Goal: Task Accomplishment & Management: Manage account settings

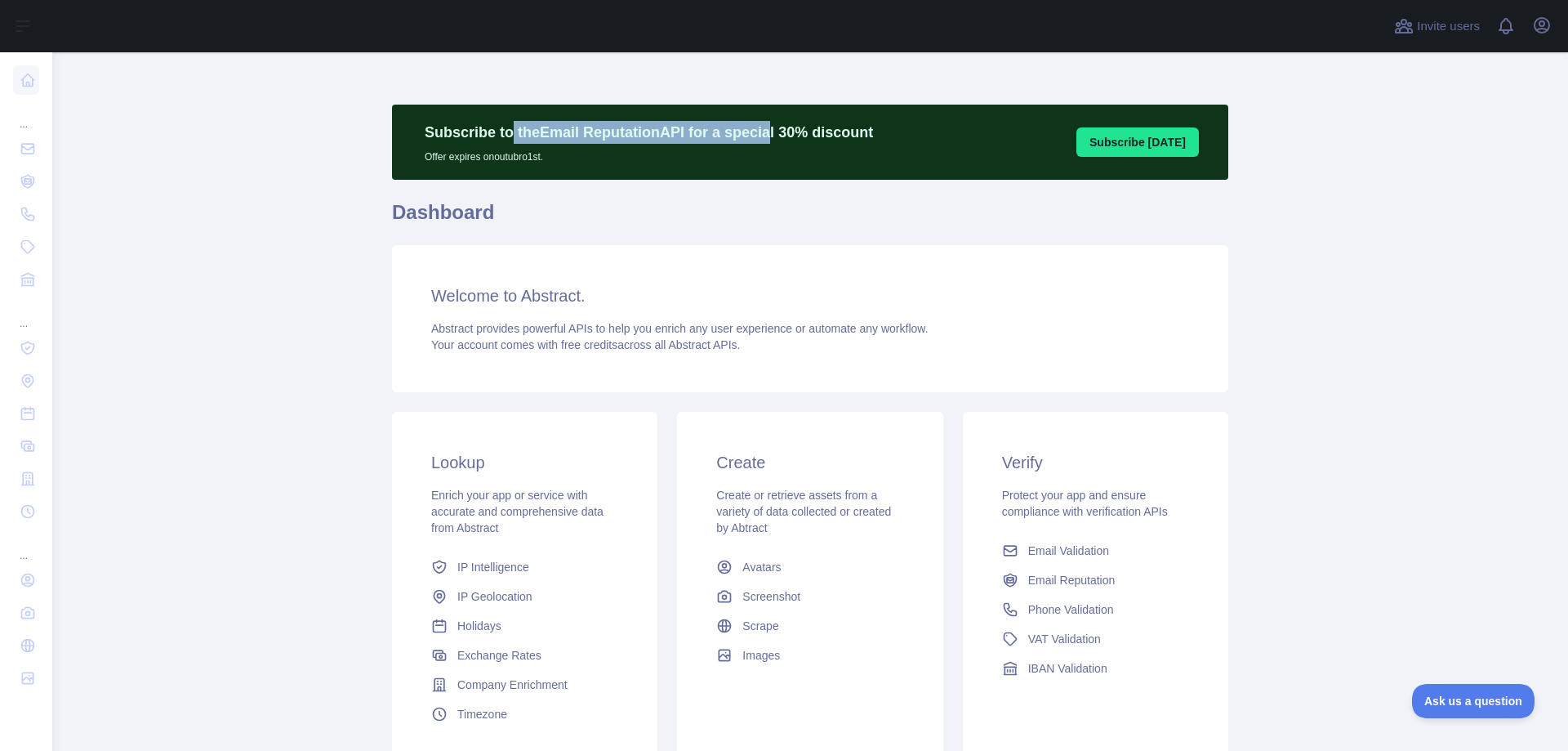
drag, startPoint x: 500, startPoint y: 134, endPoint x: 752, endPoint y: 129, distance: 252.0
click at [746, 127] on p "Subscribe to the Email Reputation API for a special 30 % discount" at bounding box center [648, 133] width 448 height 23
click at [752, 129] on p "Subscribe to the Email Reputation API for a special 30 % discount" at bounding box center [648, 133] width 448 height 23
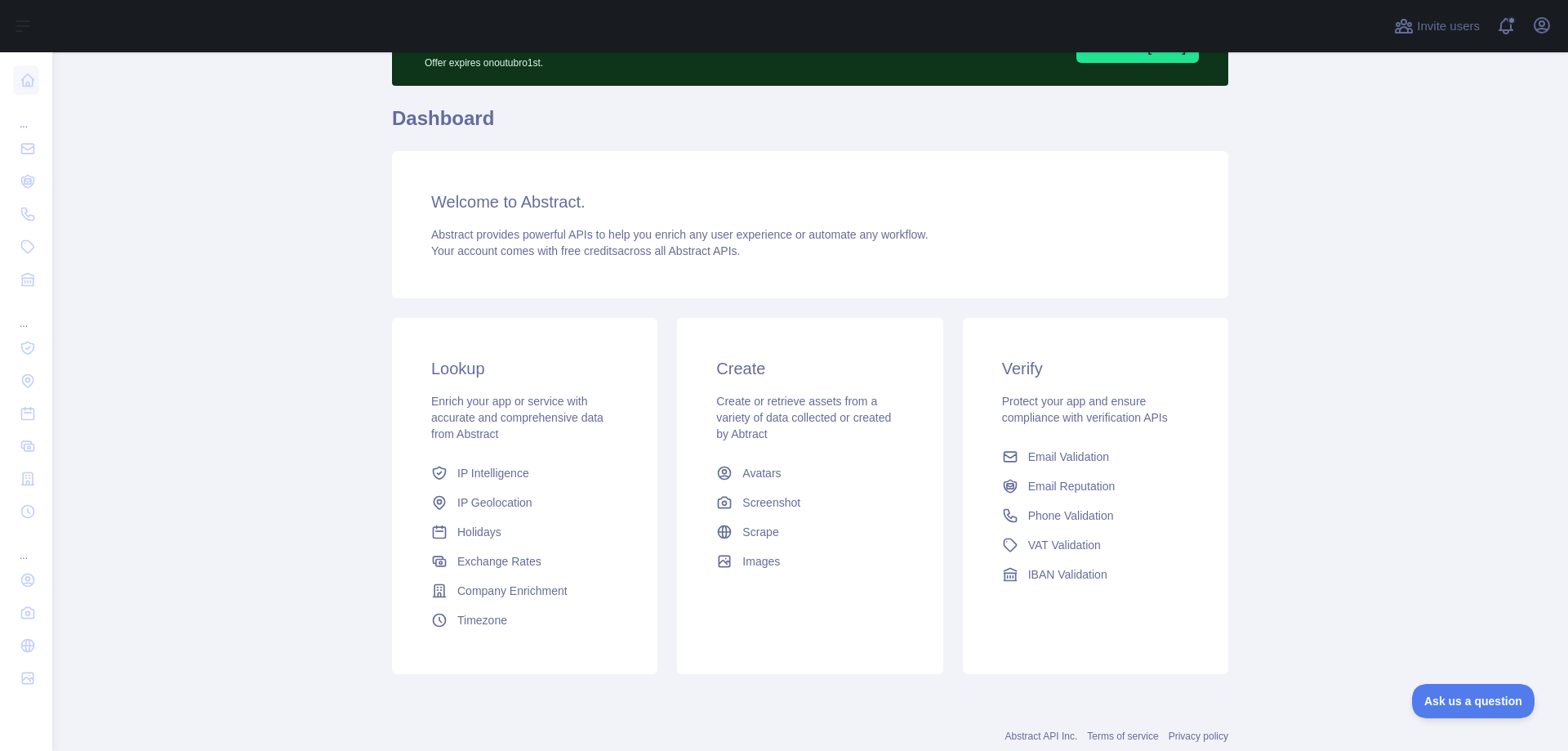
scroll to position [108, 0]
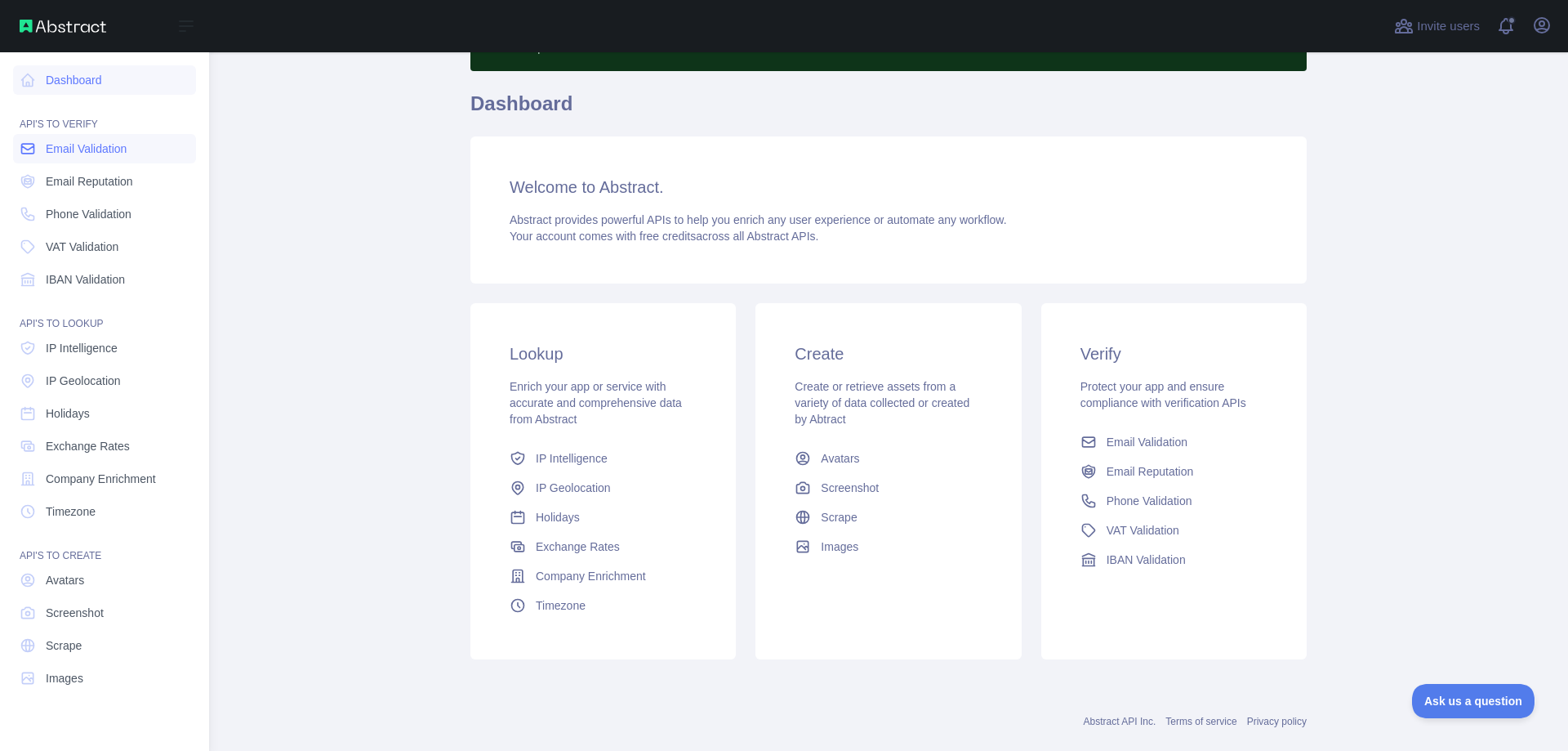
click at [99, 159] on link "Email Validation" at bounding box center [104, 149] width 183 height 29
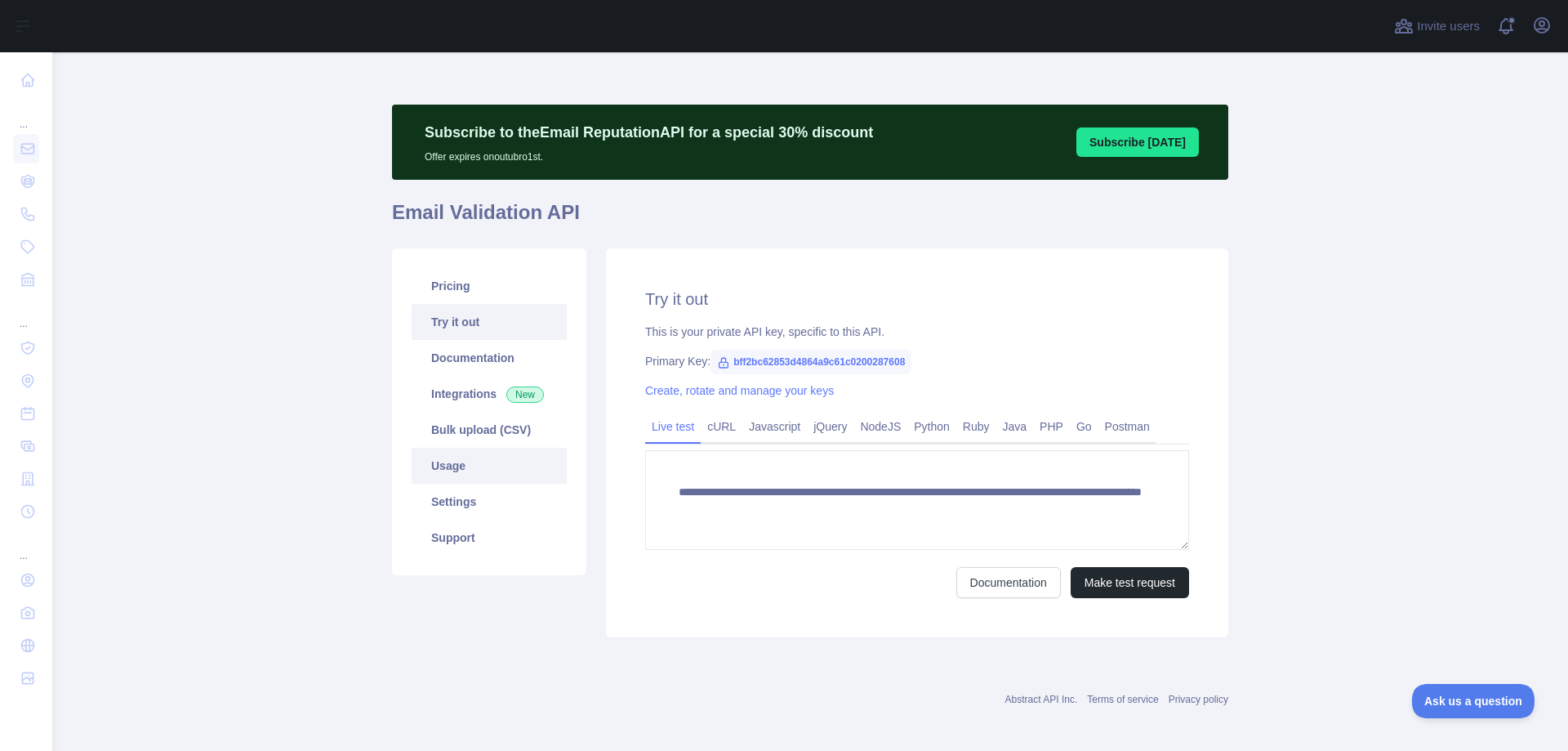
click at [466, 476] on link "Usage" at bounding box center [488, 465] width 155 height 36
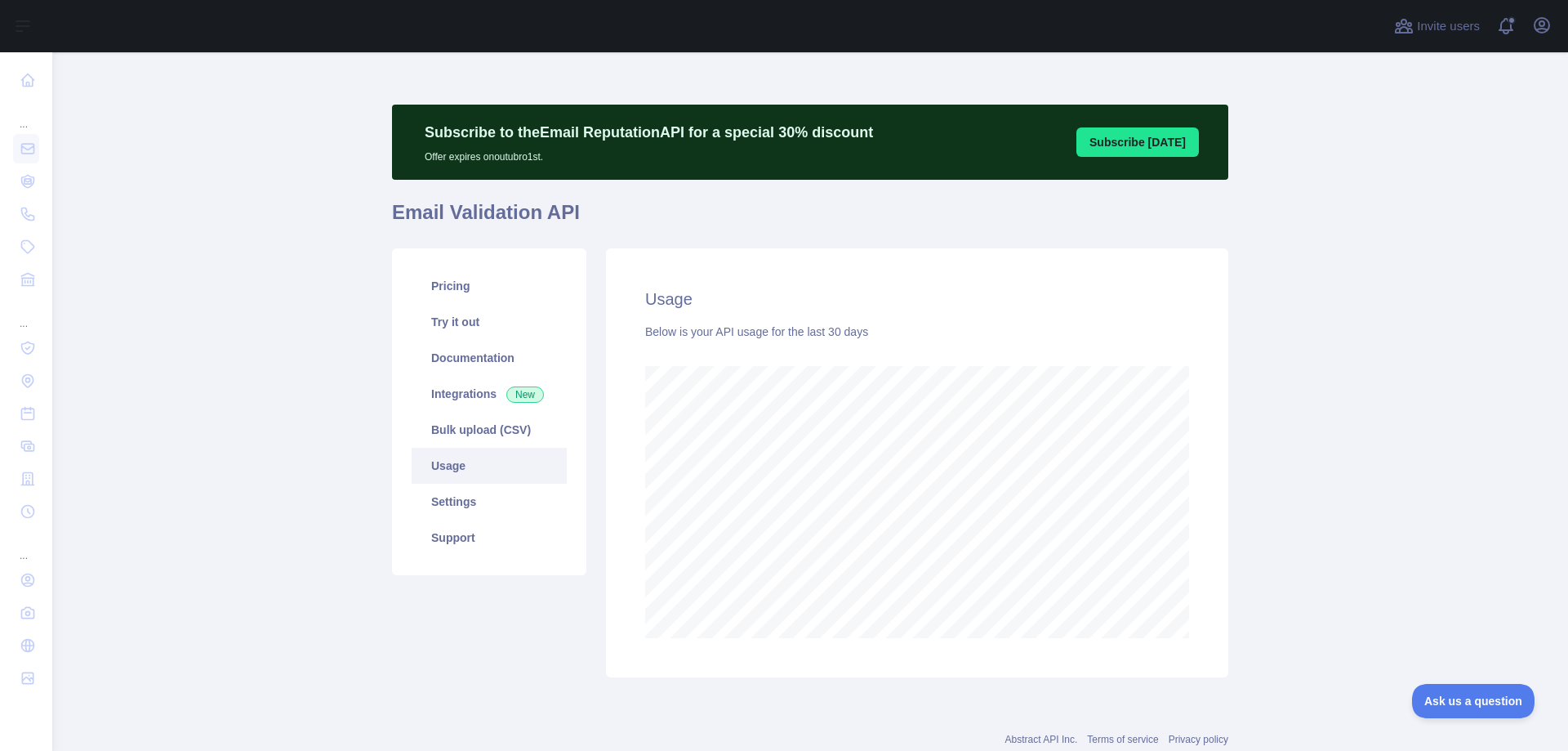
scroll to position [698, 1503]
click at [448, 282] on link "Pricing" at bounding box center [488, 285] width 155 height 36
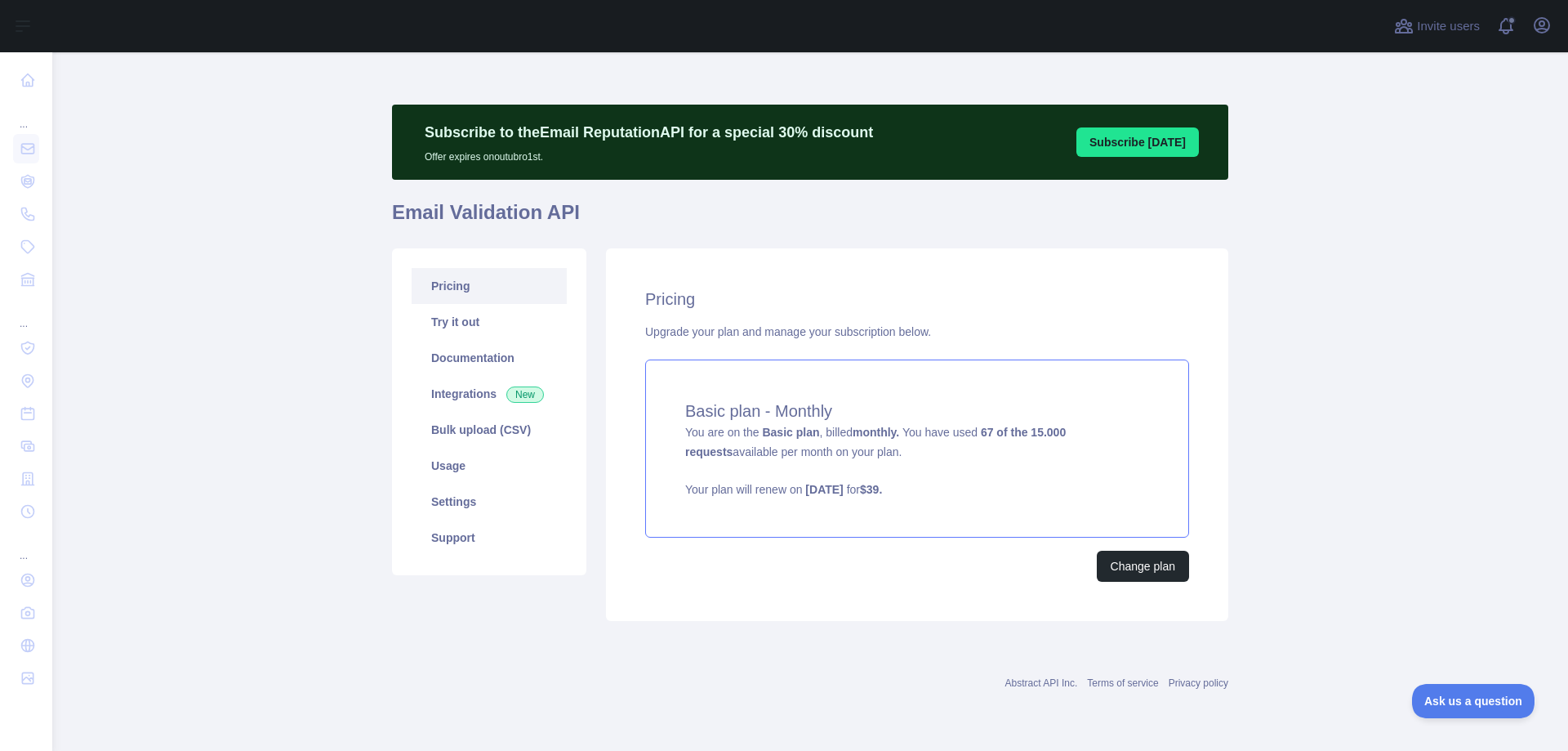
click at [1023, 431] on strong "67 of the 15.000 requests" at bounding box center [874, 442] width 380 height 33
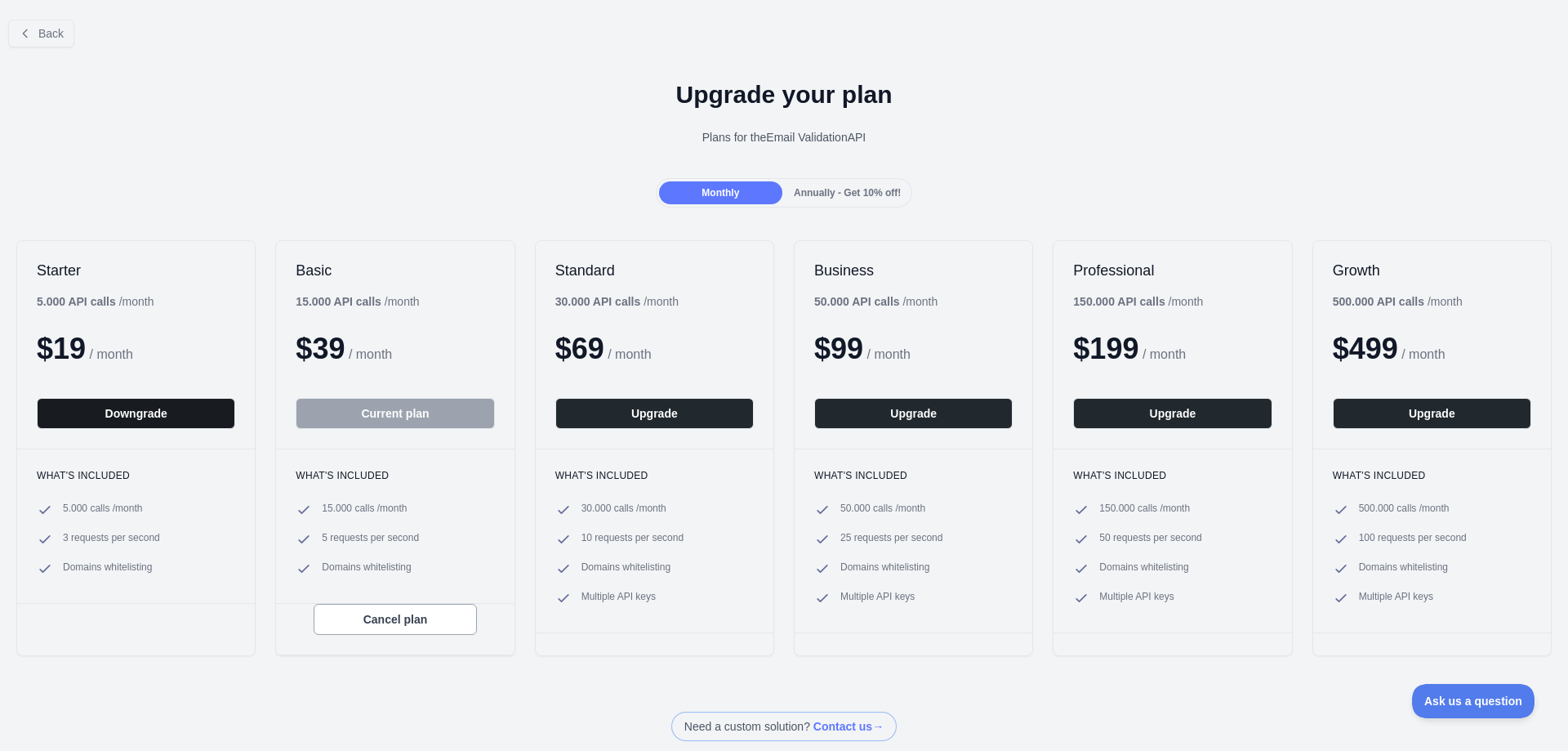
click at [148, 411] on button "Downgrade" at bounding box center [135, 413] width 198 height 31
click at [828, 197] on span "Annually - Get 10% off!" at bounding box center [848, 192] width 107 height 11
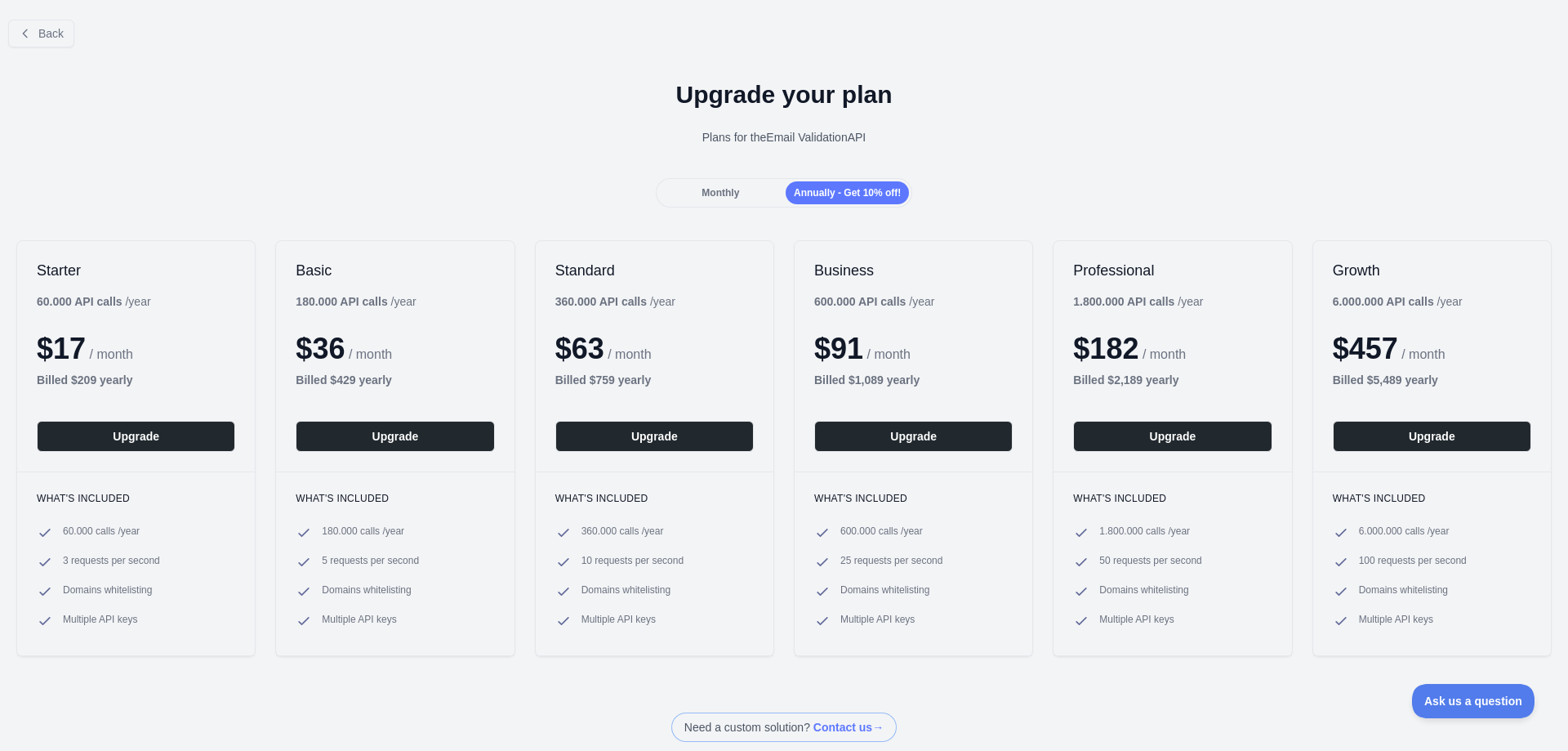
click at [732, 200] on div "Monthly" at bounding box center [720, 192] width 123 height 23
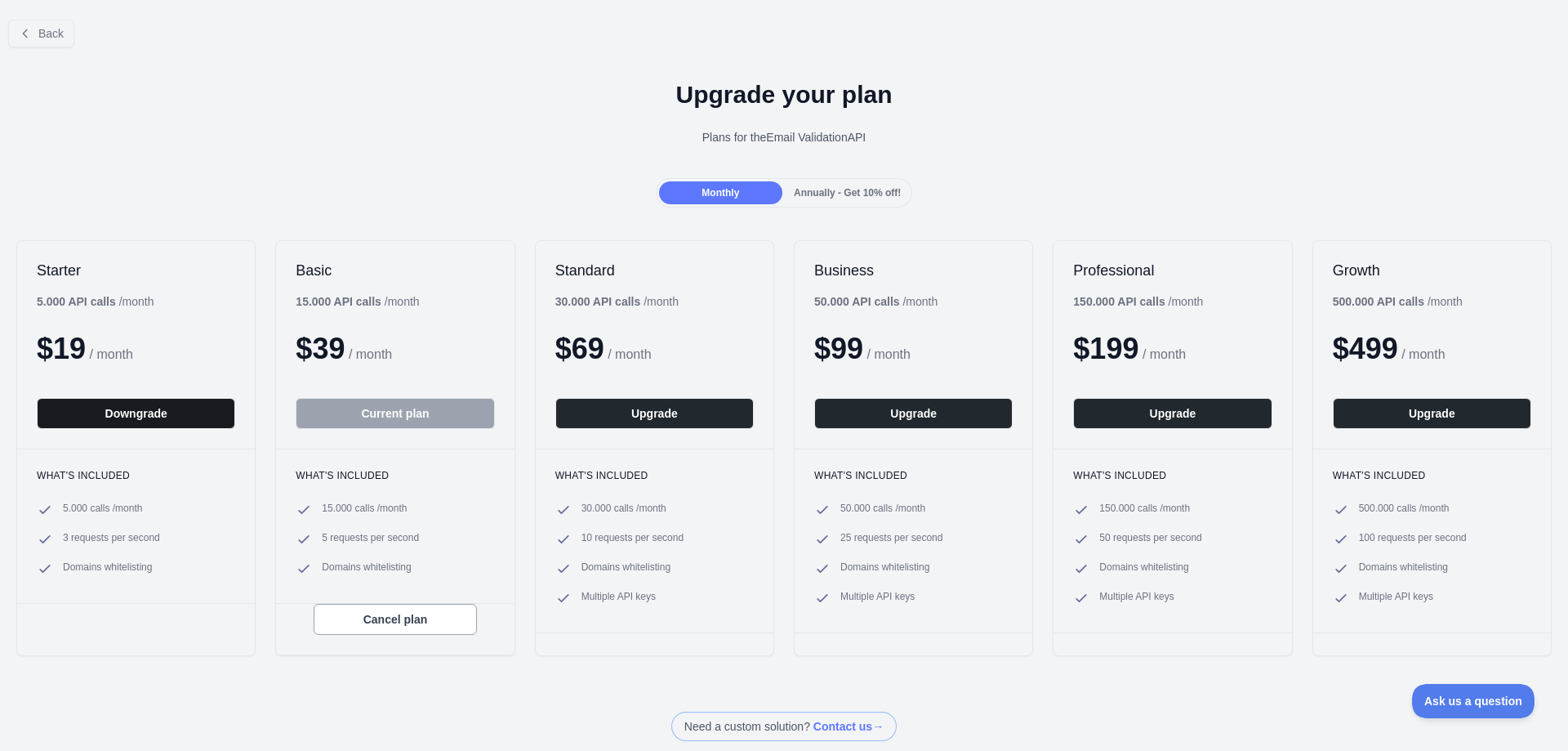
click at [127, 411] on button "Downgrade" at bounding box center [135, 413] width 198 height 31
click at [134, 417] on button "Downgrade" at bounding box center [135, 413] width 198 height 31
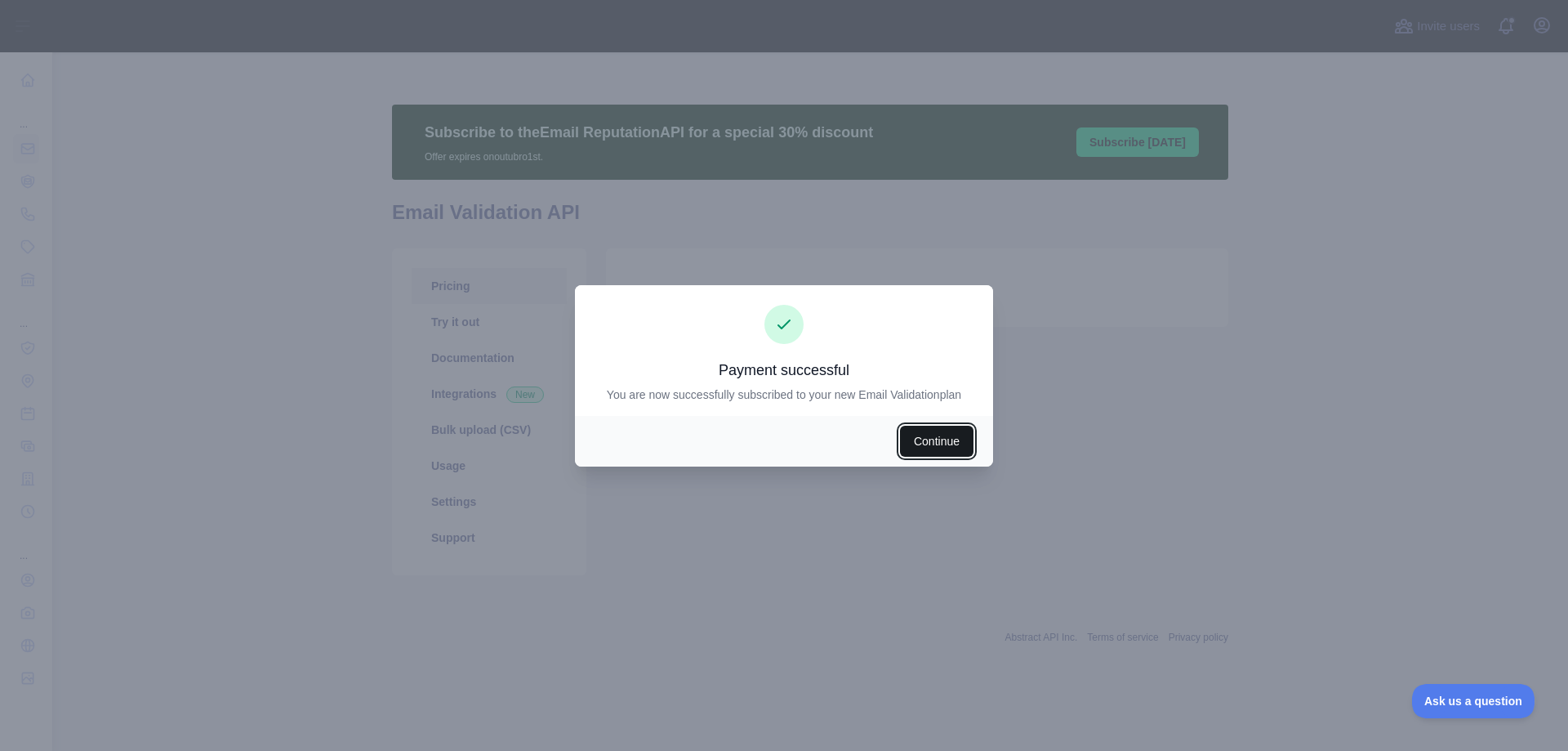
click at [920, 440] on button "Continue" at bounding box center [936, 441] width 74 height 31
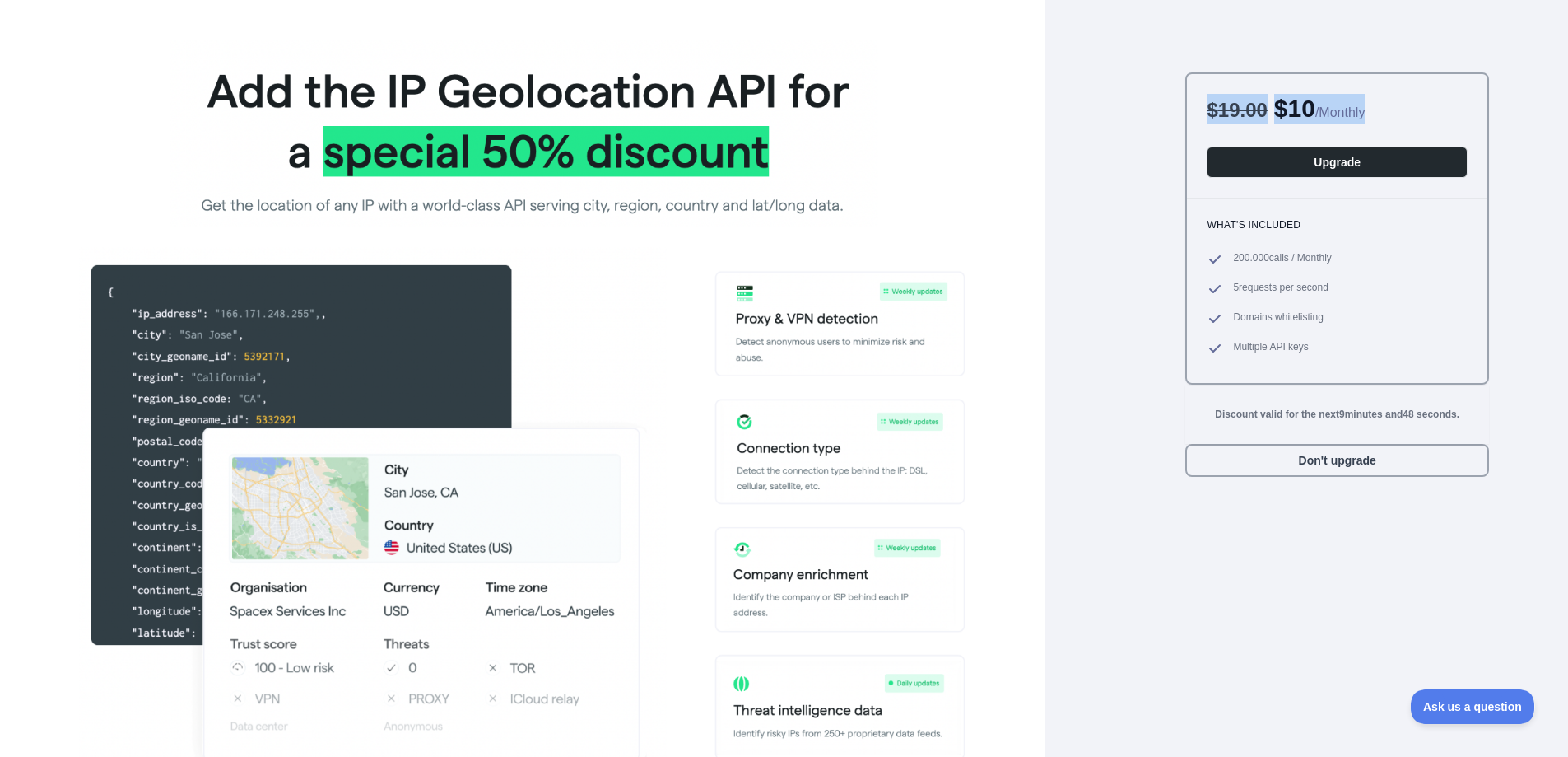
drag, startPoint x: 1207, startPoint y: 111, endPoint x: 1377, endPoint y: 118, distance: 170.1
click at [1377, 118] on div "$ 19.00 $ 10 / Monthly" at bounding box center [1333, 109] width 254 height 30
click at [1365, 118] on span "/ Monthly" at bounding box center [1340, 113] width 50 height 14
